Goal: Use online tool/utility: Use online tool/utility

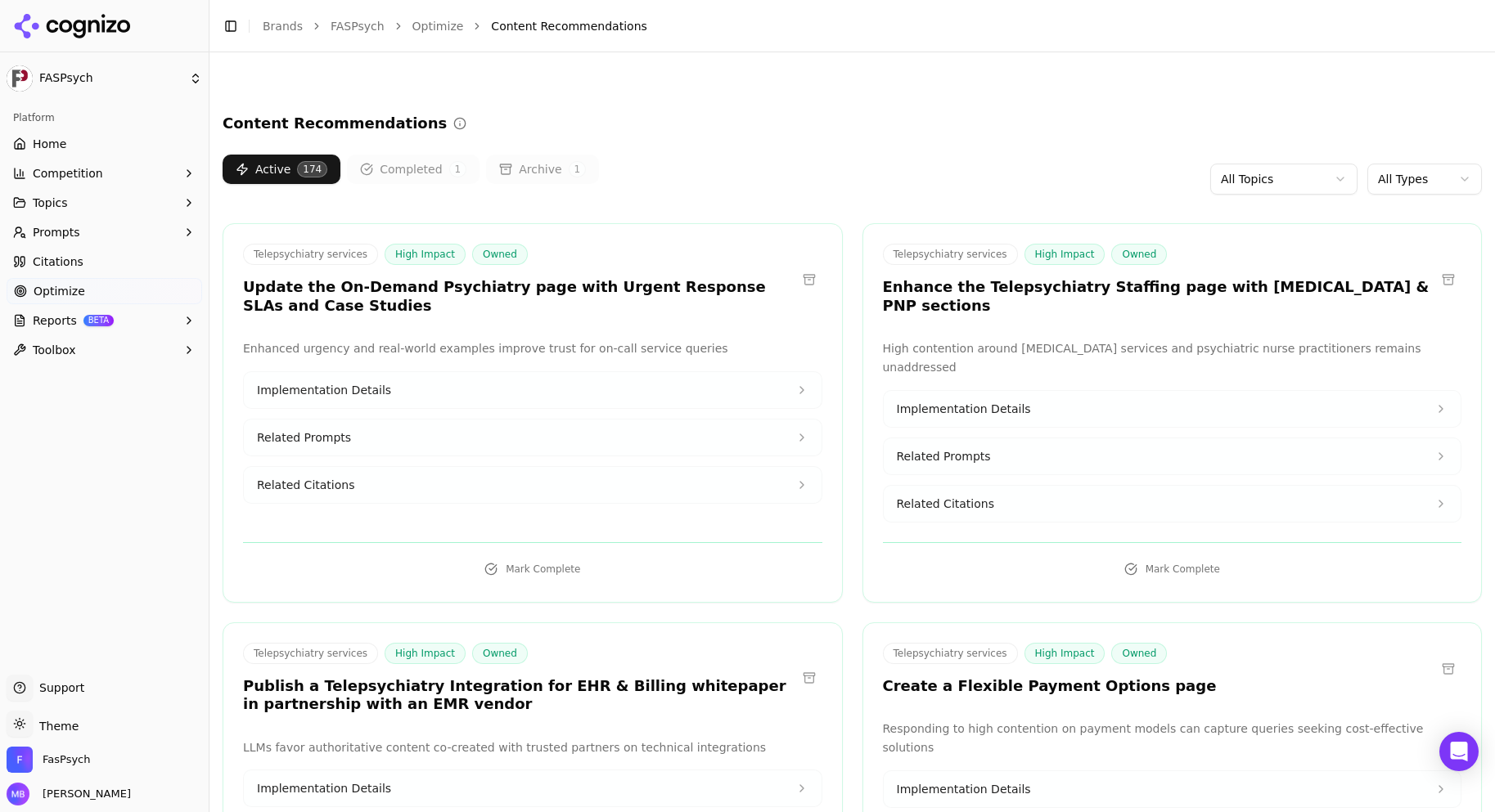
scroll to position [12004, 0]
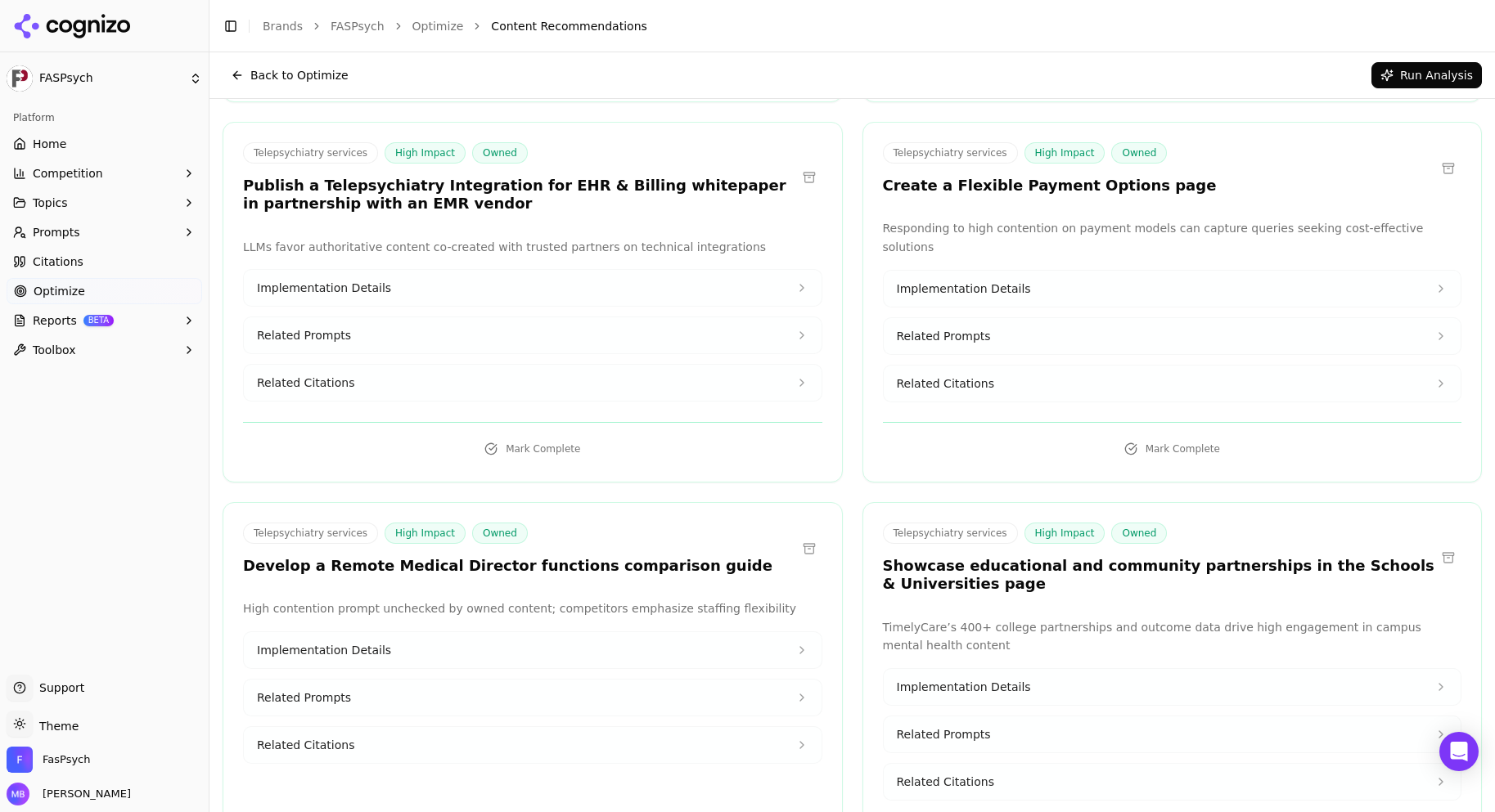
scroll to position [0, 0]
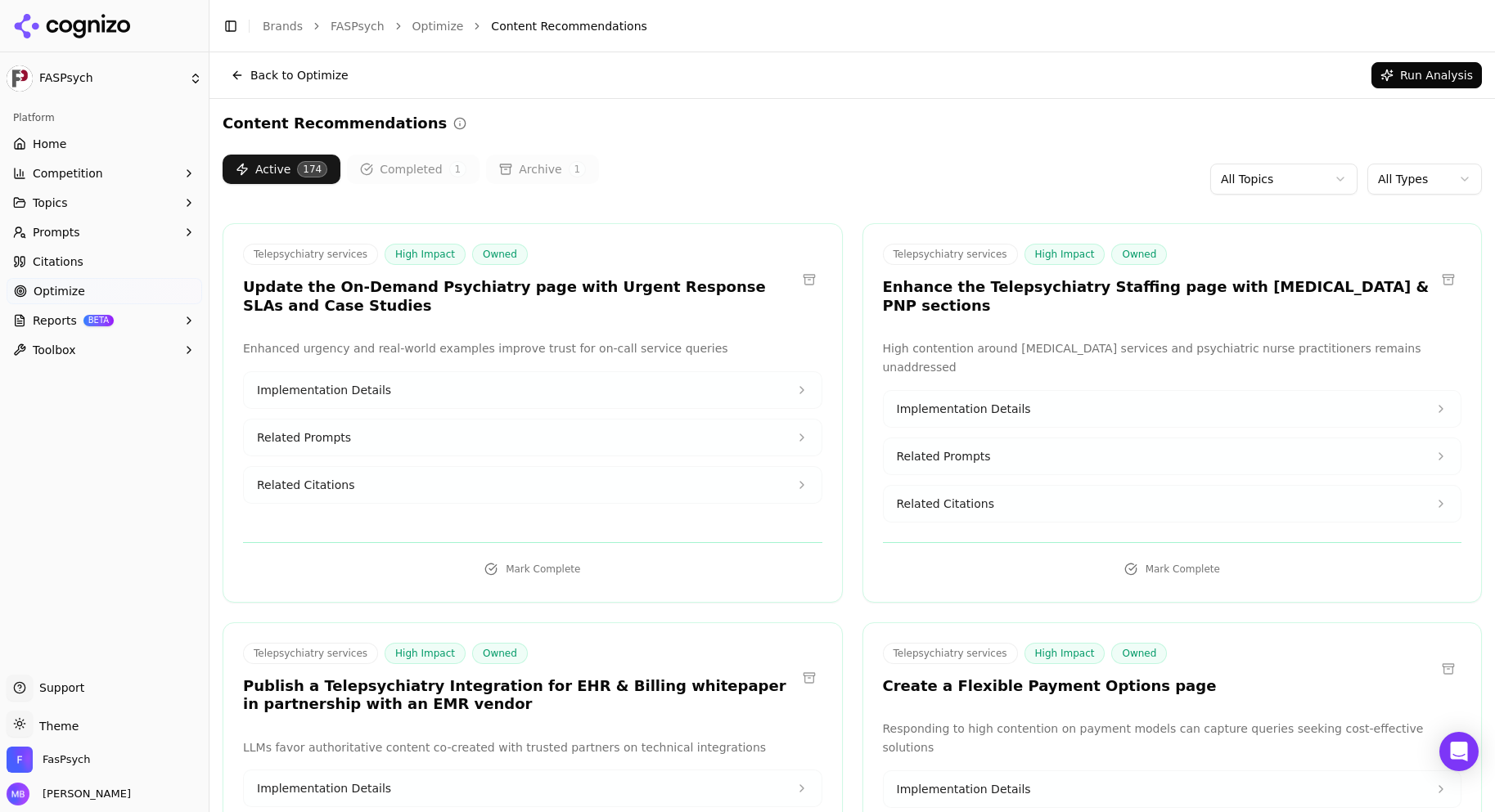
click at [102, 148] on link "Home" at bounding box center [104, 144] width 195 height 26
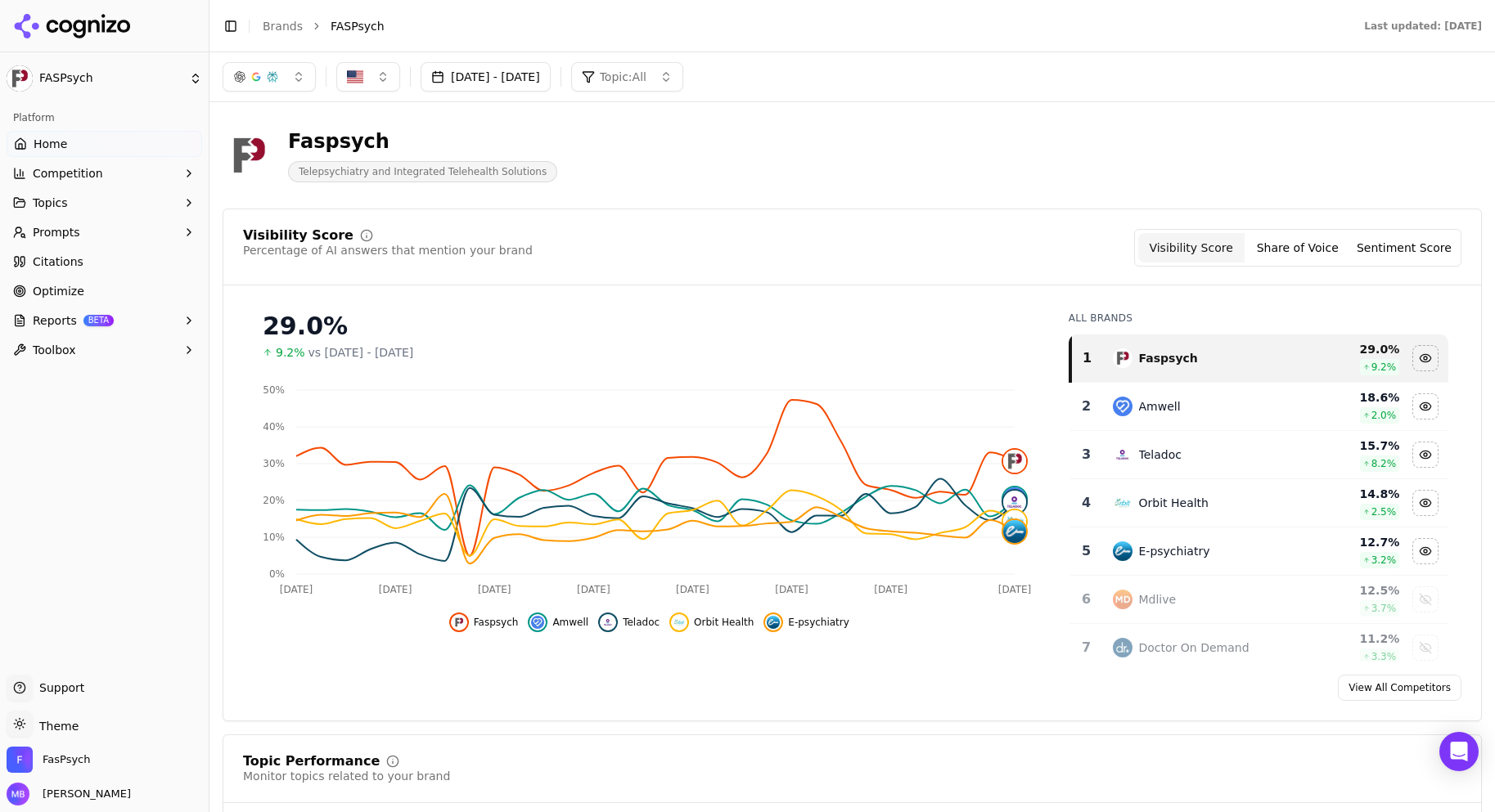
click at [599, 132] on div "Faspsych Telepsychiatry and Integrated Telehealth Solutions" at bounding box center [589, 155] width 733 height 54
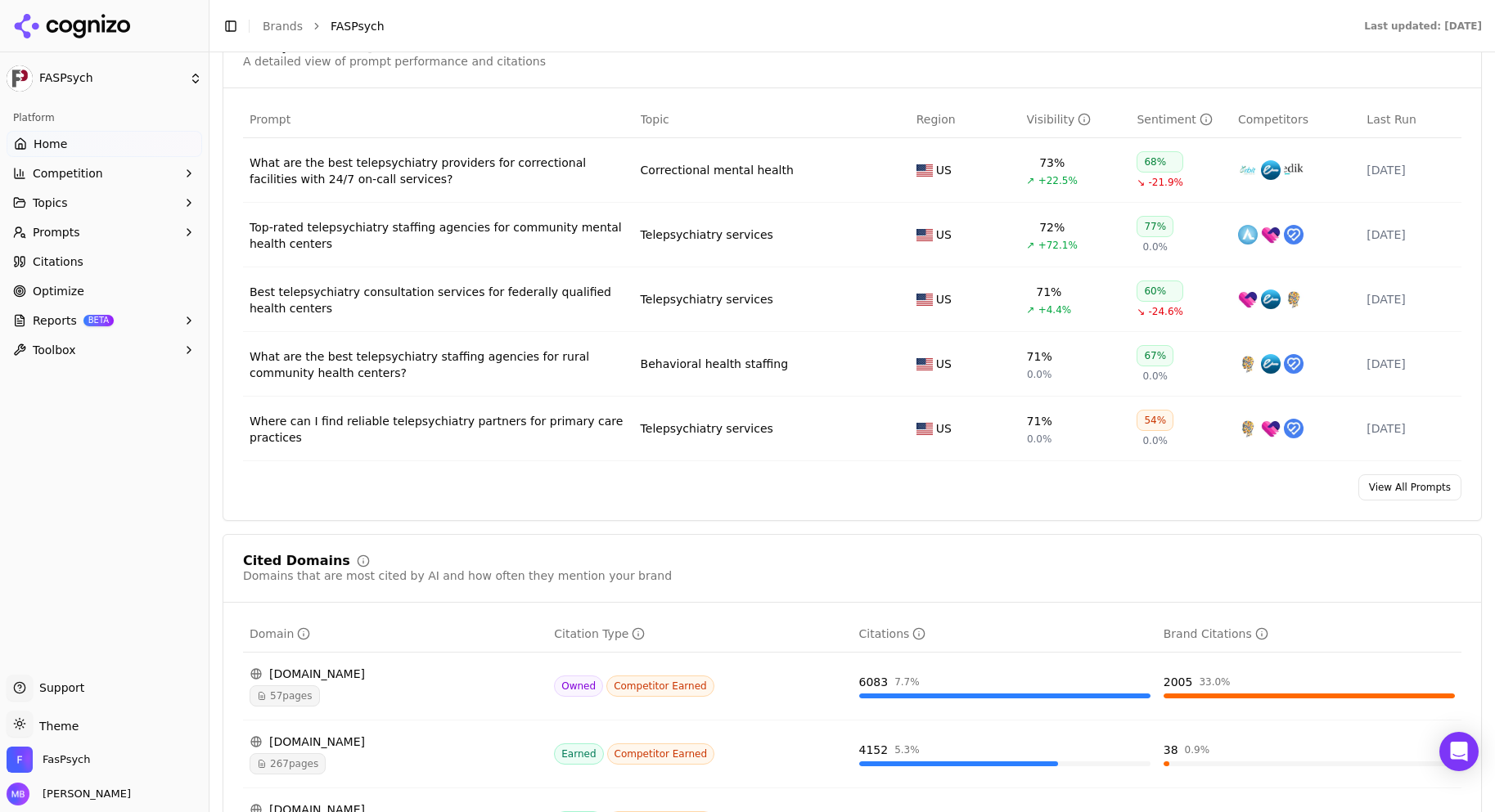
scroll to position [1165, 0]
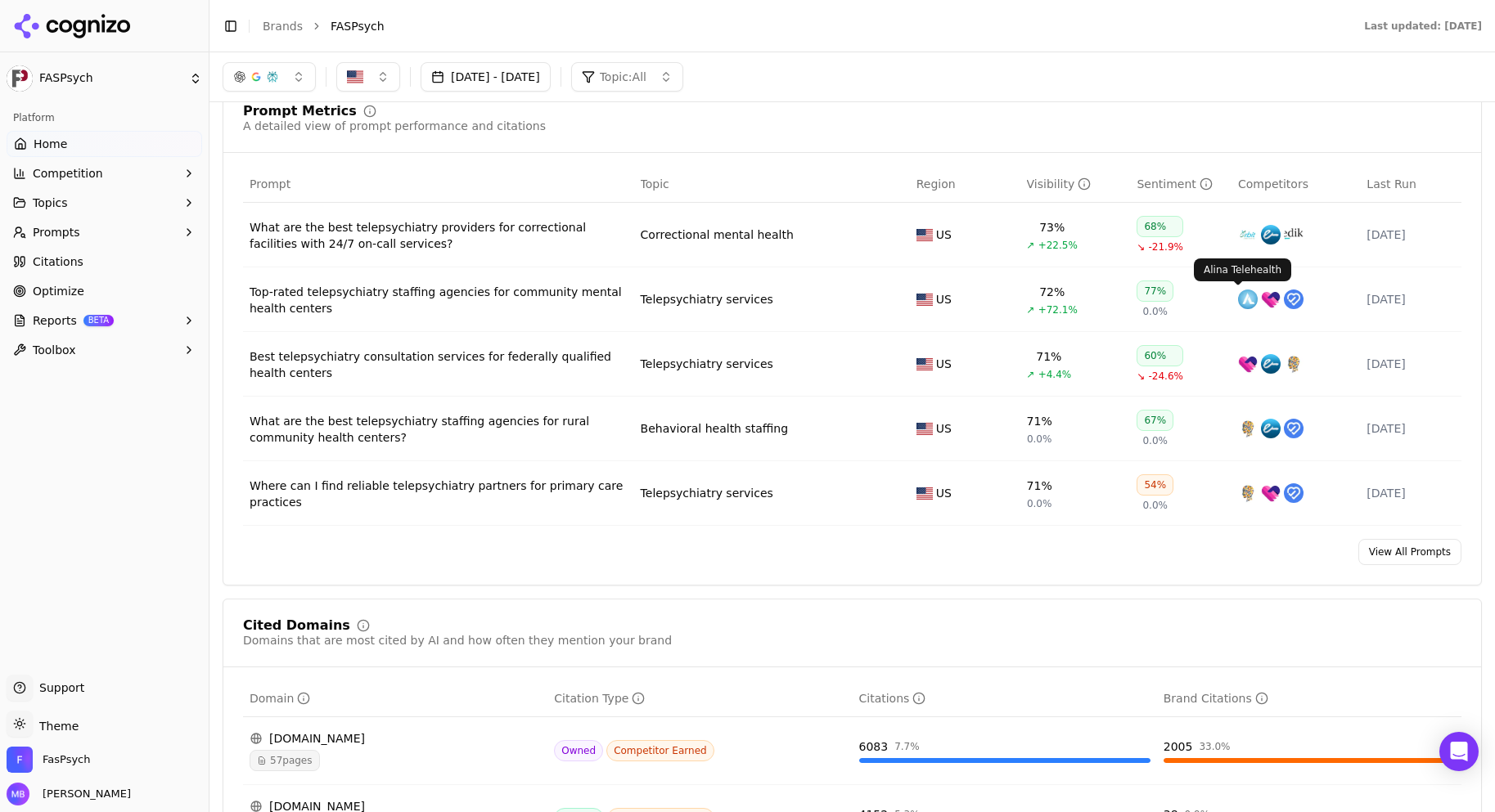
click at [1240, 293] on img "Data table" at bounding box center [1247, 299] width 19 height 19
click at [153, 352] on button "Toolbox" at bounding box center [104, 350] width 195 height 26
click at [146, 376] on span "llms.txt Generator" at bounding box center [105, 376] width 143 height 17
